Goal: Task Accomplishment & Management: Use online tool/utility

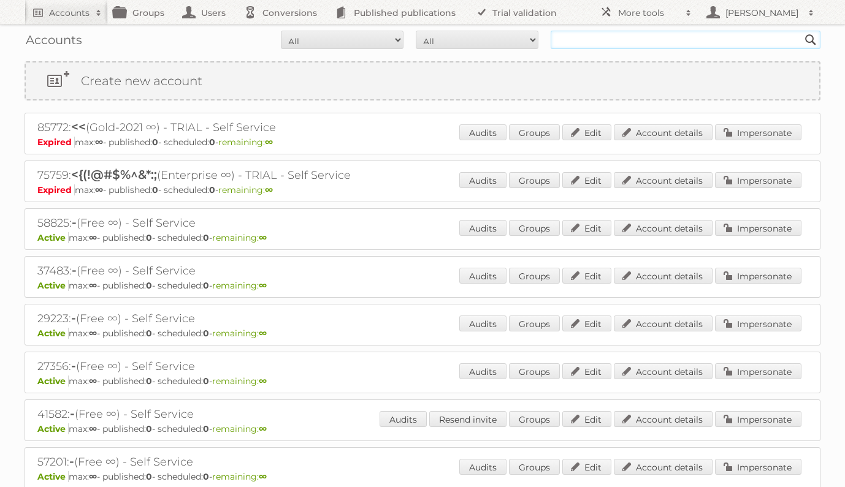
click at [584, 39] on input "text" at bounding box center [686, 40] width 270 height 18
type input "maxiconsumo"
click at [801, 31] on input "Search" at bounding box center [810, 40] width 18 height 18
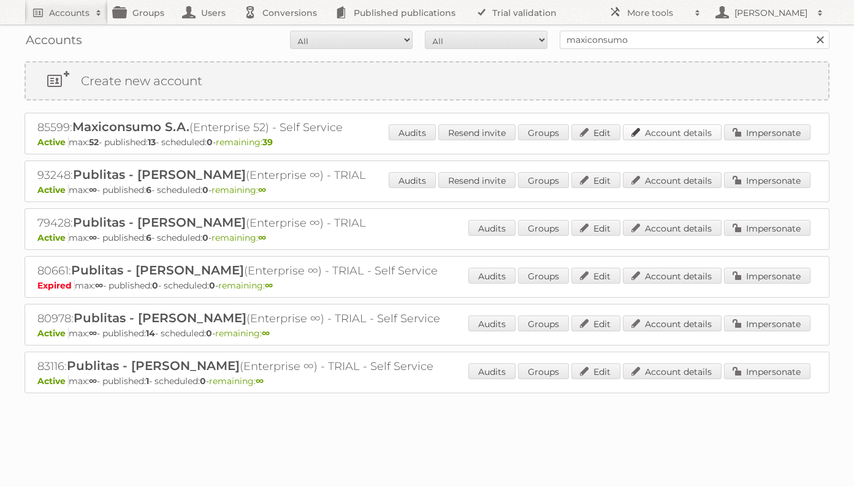
click at [647, 135] on link "Account details" at bounding box center [672, 132] width 99 height 16
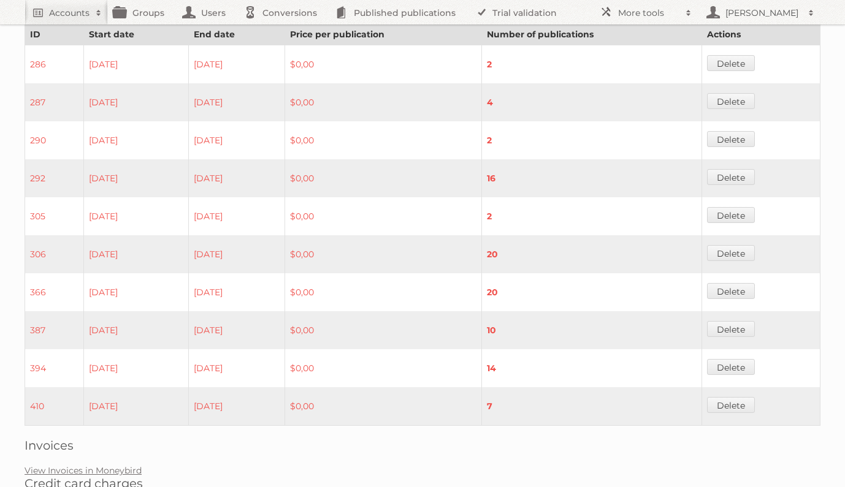
scroll to position [771, 0]
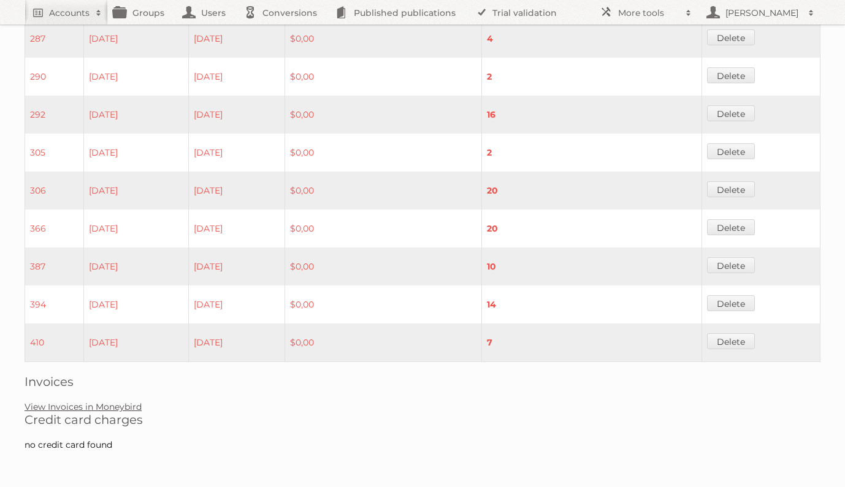
click at [107, 408] on link "View Invoices in Moneybird" at bounding box center [83, 407] width 117 height 11
click at [105, 402] on link "View Invoices in Moneybird" at bounding box center [83, 407] width 117 height 11
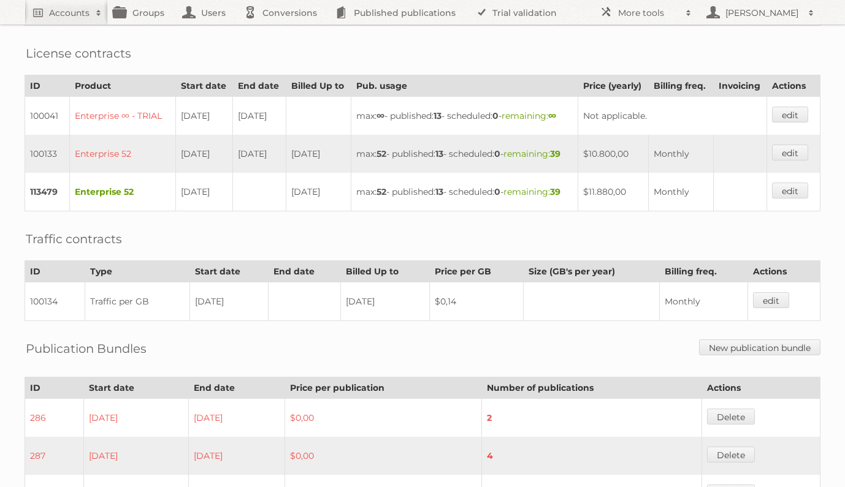
scroll to position [0, 0]
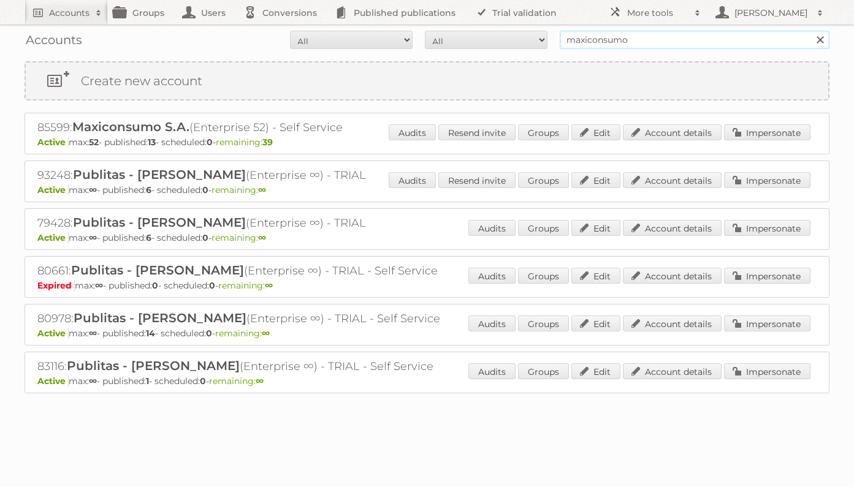
drag, startPoint x: 639, startPoint y: 42, endPoint x: 558, endPoint y: 39, distance: 81.0
click at [558, 39] on form "All Active Expired Pending All Paid Trials Self service maxiconsumo Search" at bounding box center [427, 40] width 805 height 18
type input "i"
type input "farmacias [PERSON_NAME]"
click at [811, 31] on input "Search" at bounding box center [820, 40] width 18 height 18
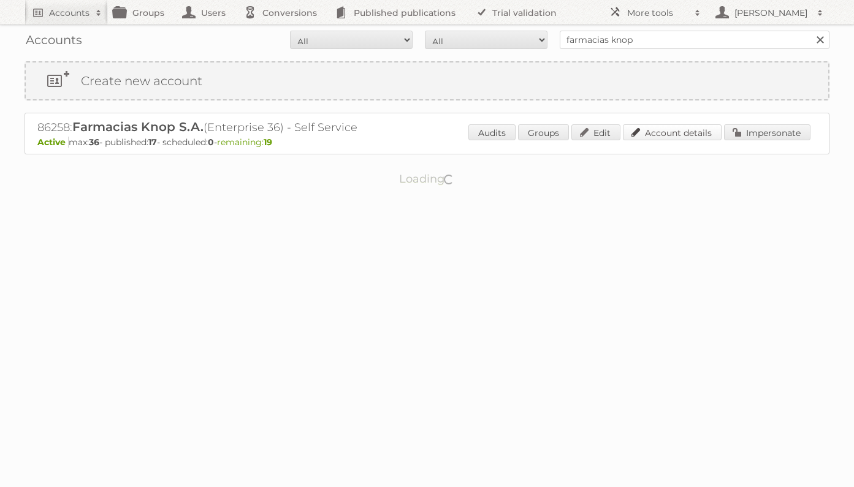
click at [670, 134] on link "Account details" at bounding box center [672, 132] width 99 height 16
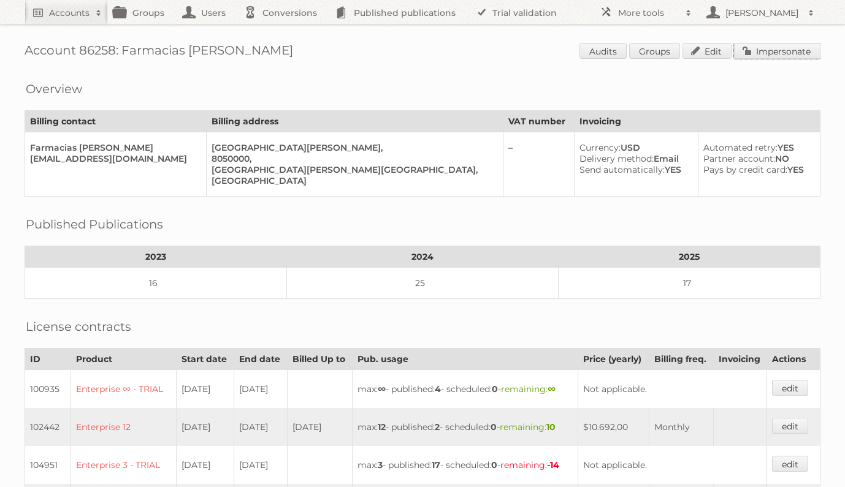
click at [760, 51] on link "Impersonate" at bounding box center [777, 51] width 86 height 16
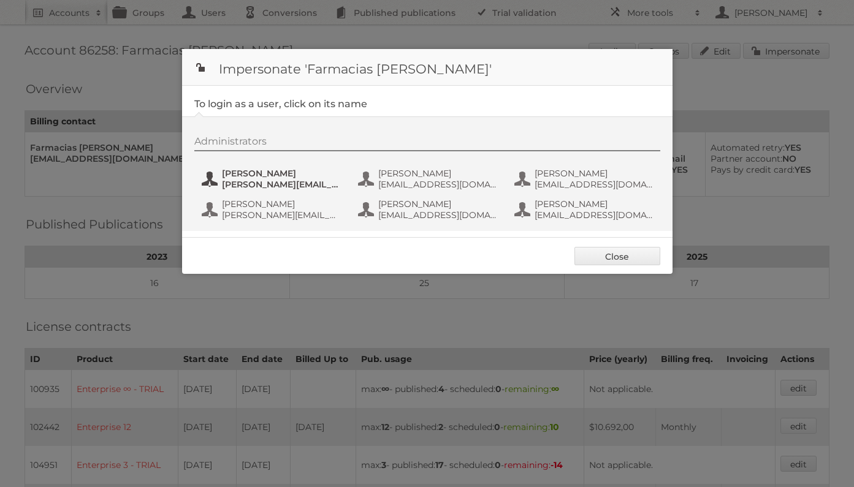
click at [254, 178] on span "Eugenio" at bounding box center [281, 173] width 119 height 11
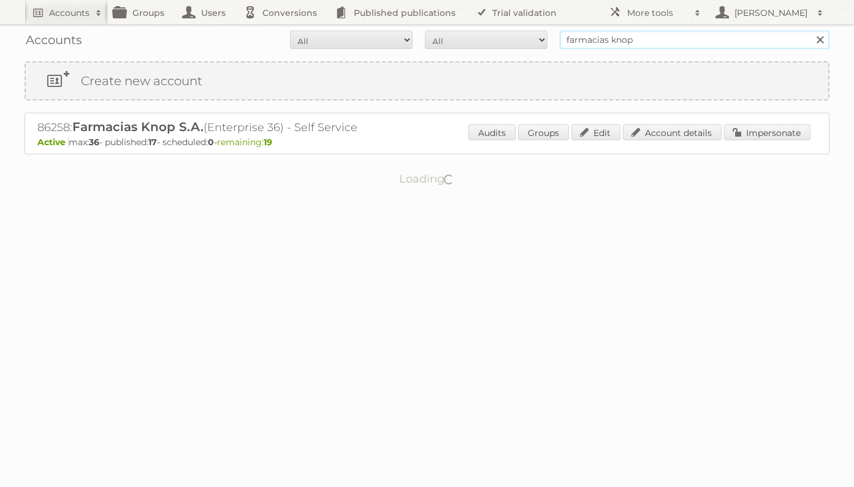
drag, startPoint x: 611, startPoint y: 42, endPoint x: 503, endPoint y: 34, distance: 107.6
click at [503, 34] on form "All Active Expired Pending All Paid Trials Self service farmacias knop Search" at bounding box center [427, 40] width 805 height 18
type input "indaba"
click at [811, 31] on input "Search" at bounding box center [820, 40] width 18 height 18
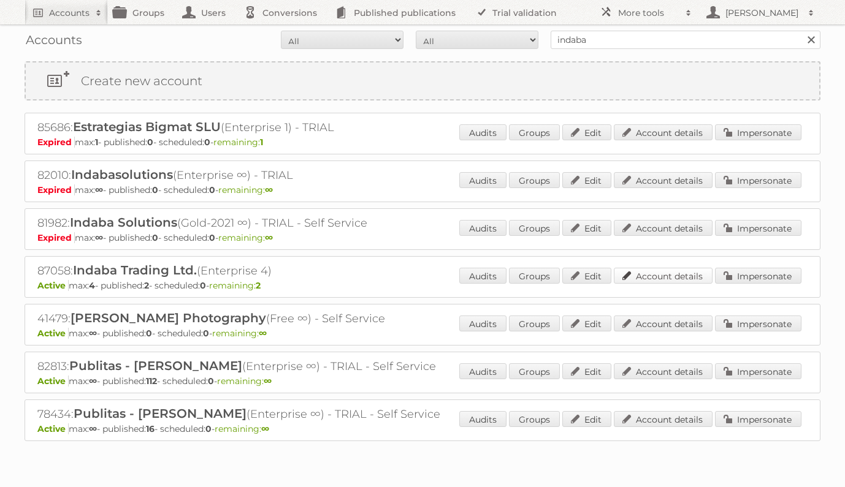
click at [646, 278] on link "Account details" at bounding box center [663, 276] width 99 height 16
